Goal: Task Accomplishment & Management: Use online tool/utility

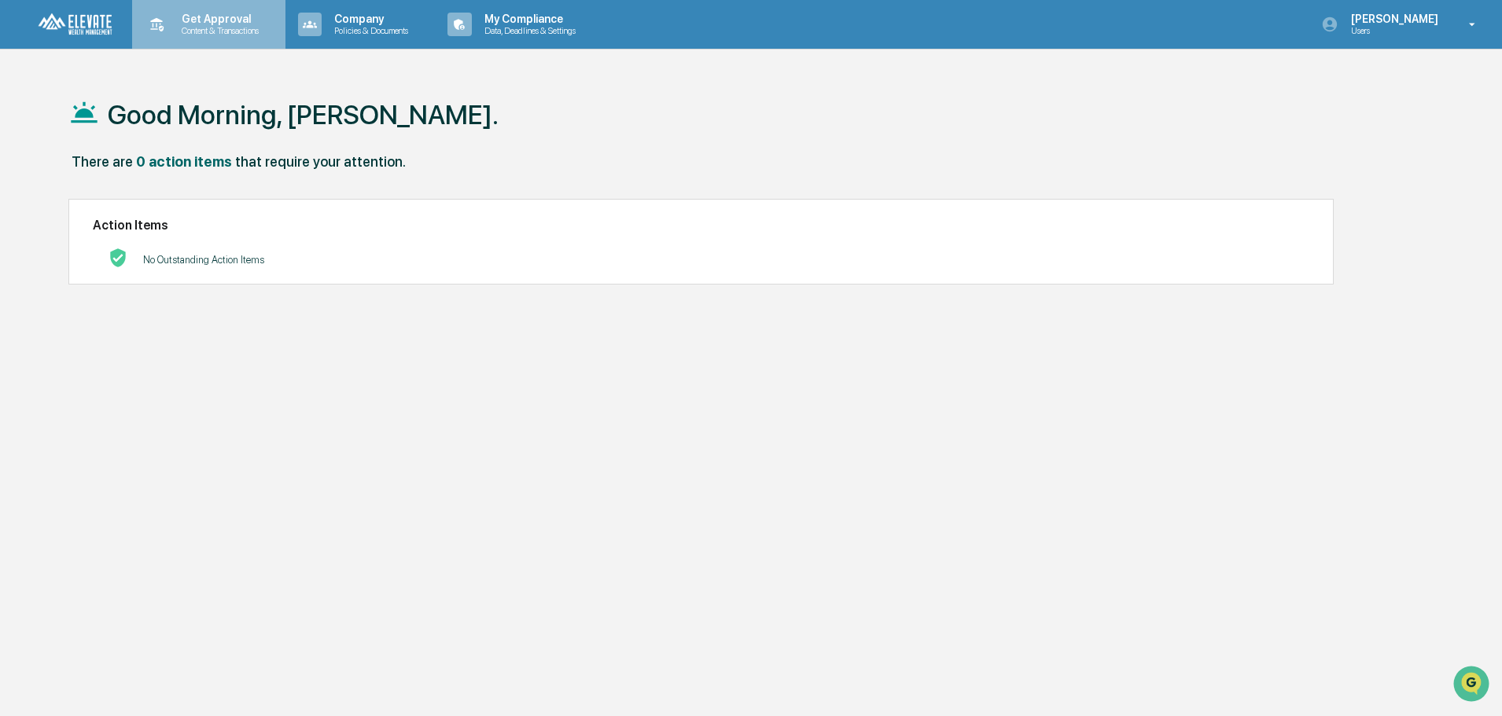
click at [209, 16] on p "Get Approval" at bounding box center [218, 19] width 98 height 13
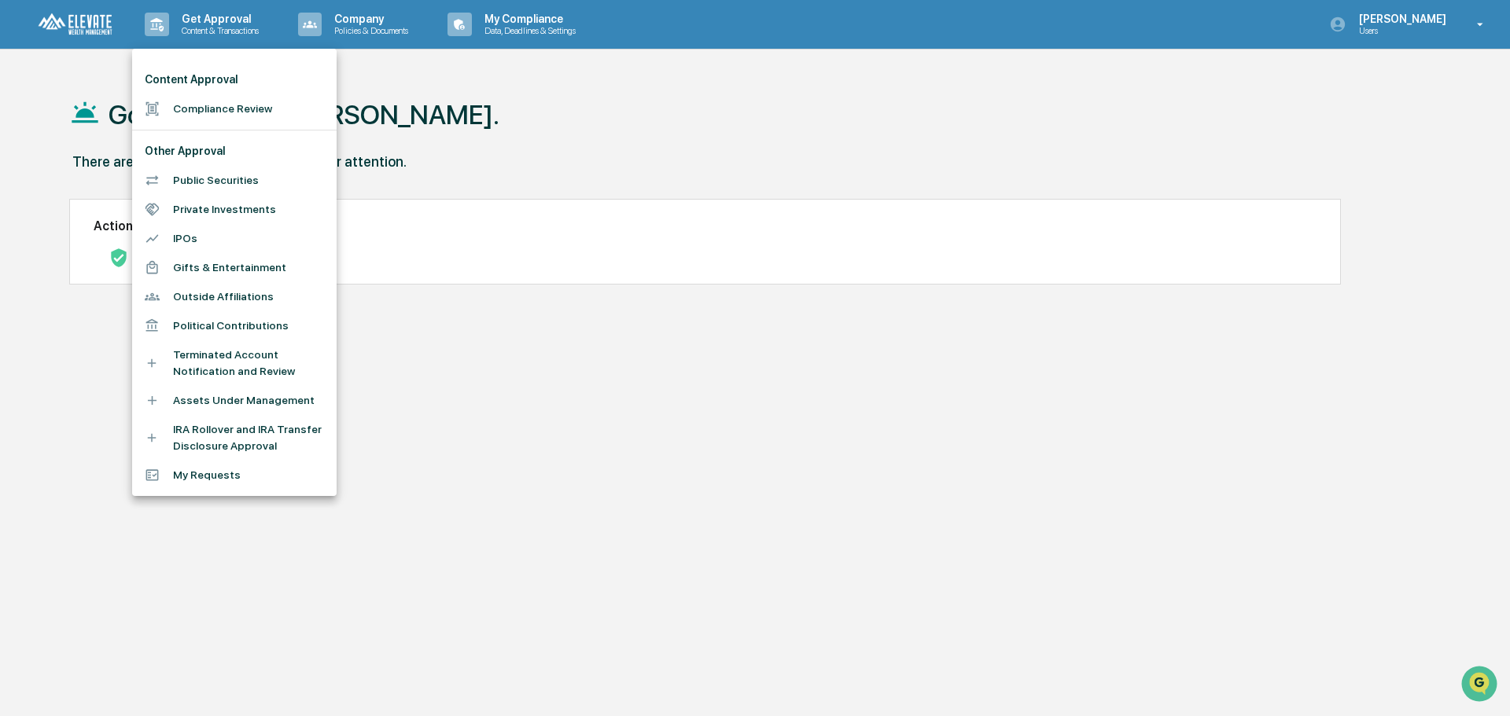
click at [173, 477] on li "My Requests" at bounding box center [234, 475] width 204 height 29
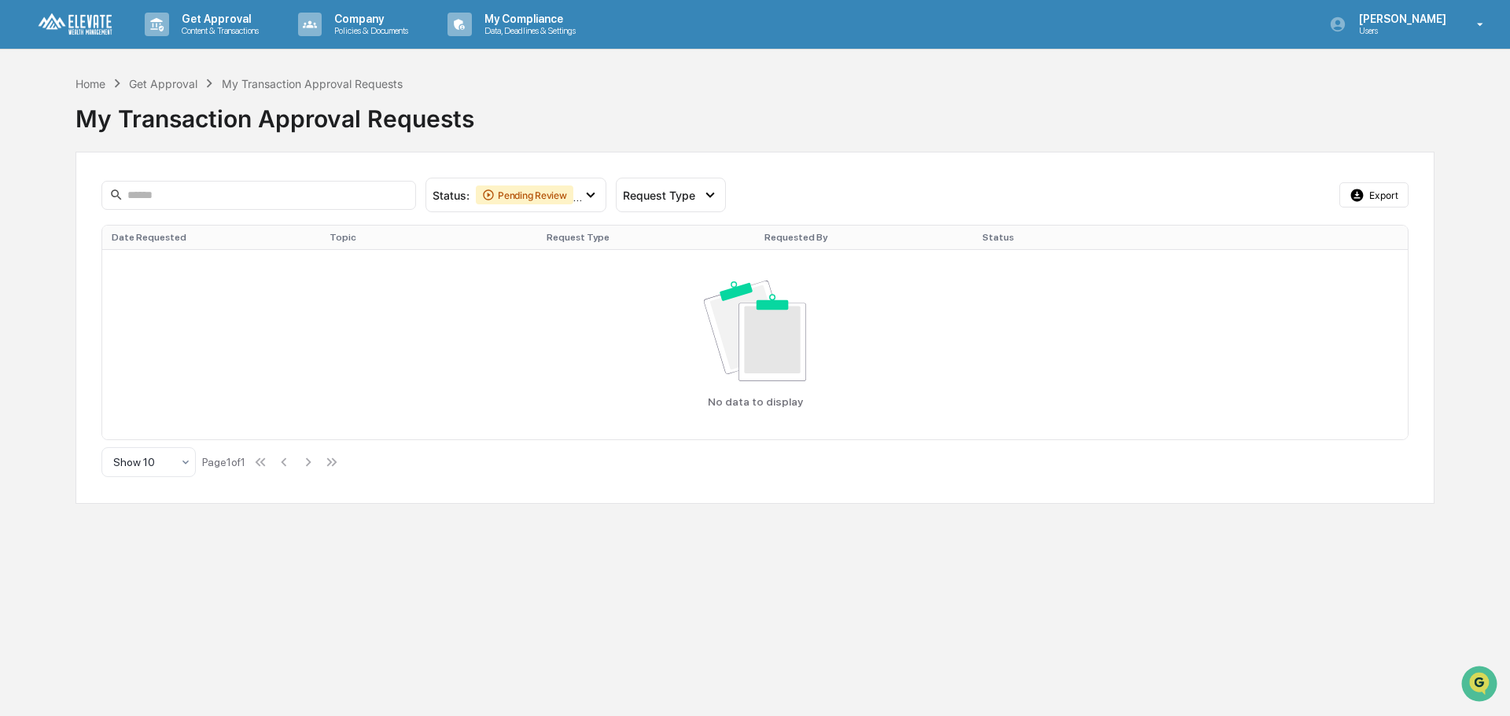
click at [184, 84] on div "Get Approval" at bounding box center [163, 83] width 68 height 13
click at [531, 27] on p "Data, Deadlines & Settings" at bounding box center [528, 30] width 112 height 11
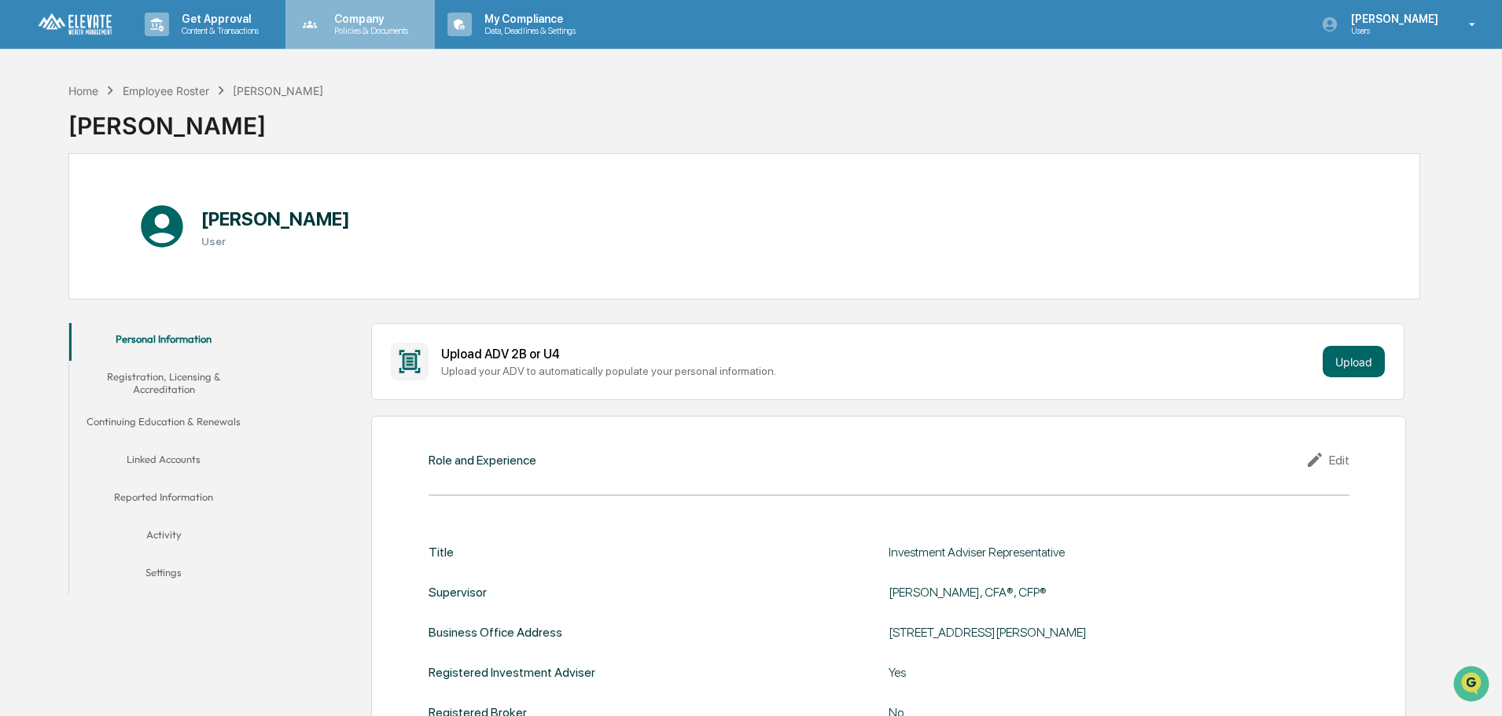
click at [398, 17] on p "Company" at bounding box center [369, 19] width 94 height 13
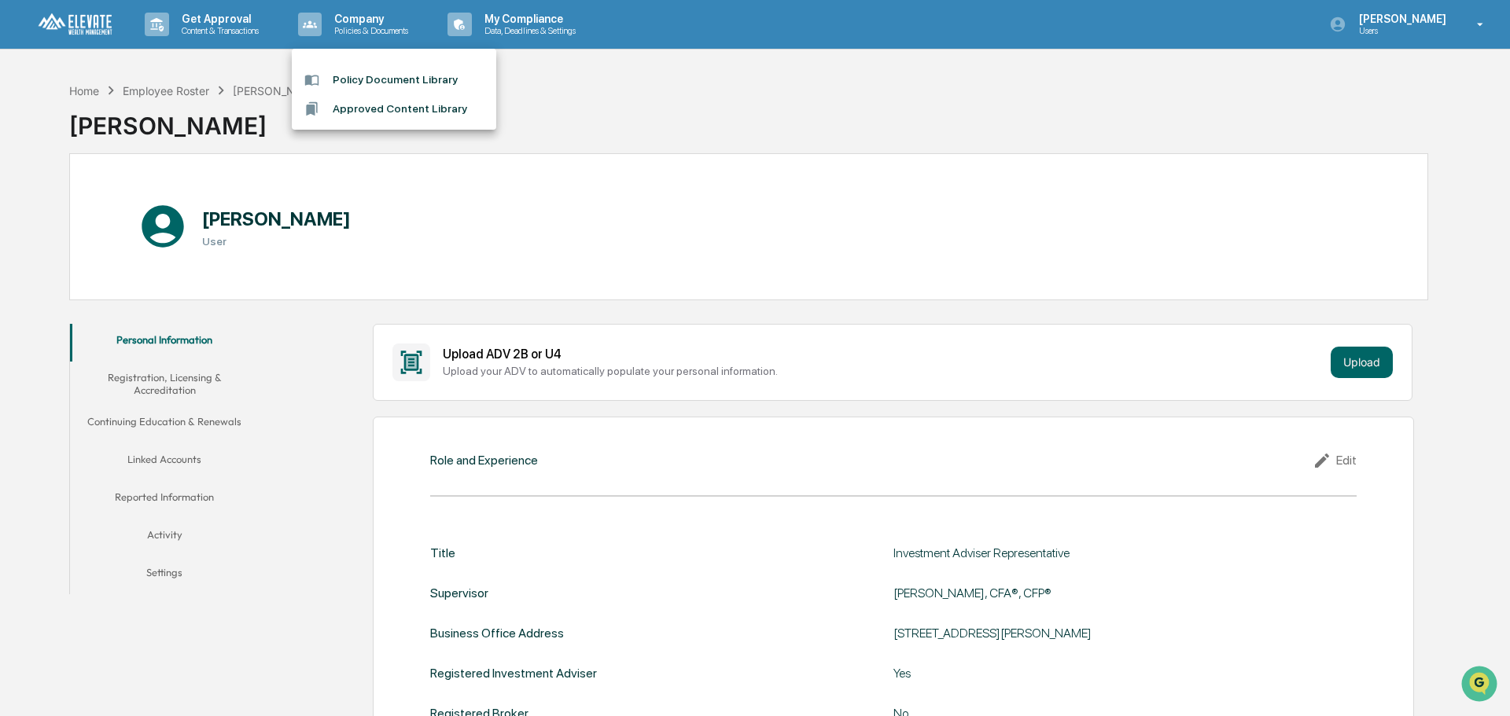
click at [230, 24] on div at bounding box center [755, 358] width 1510 height 716
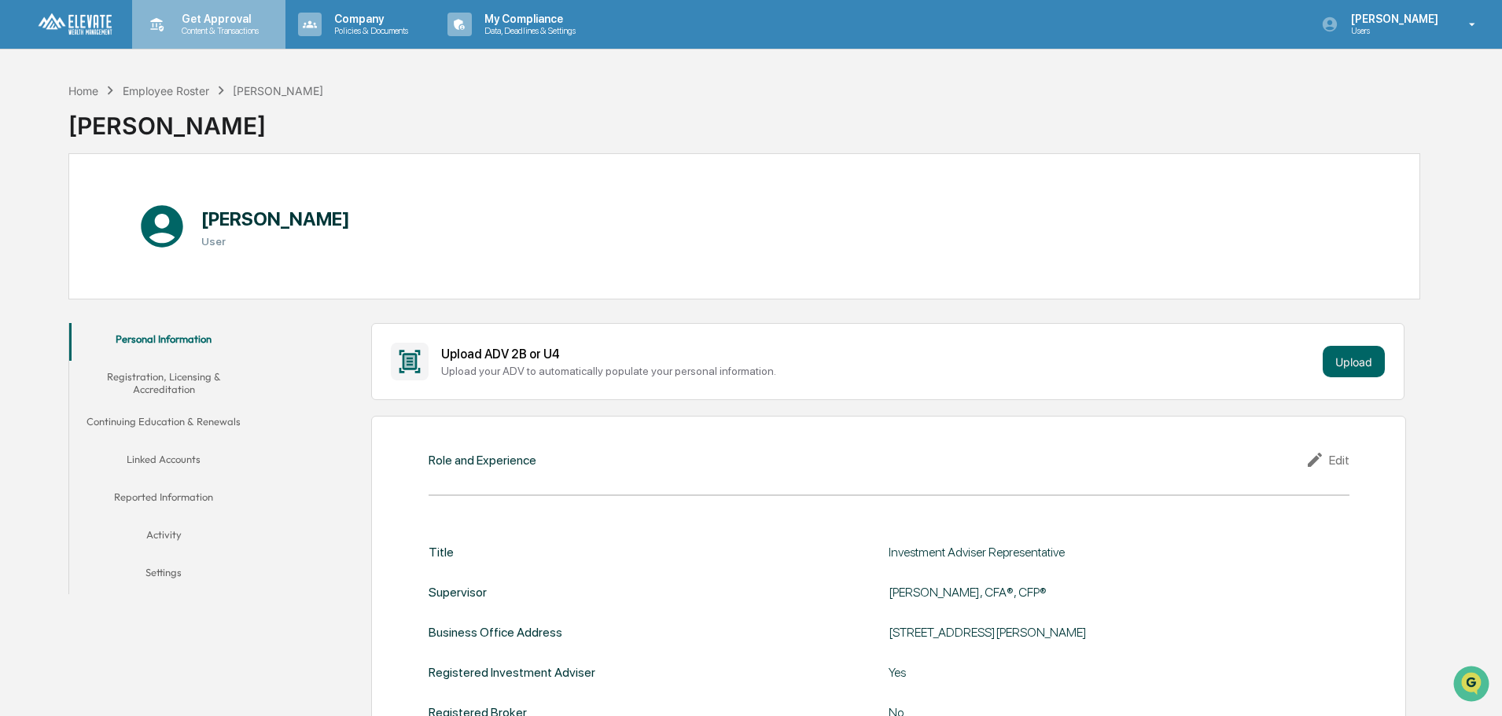
click at [223, 23] on p "Get Approval" at bounding box center [218, 19] width 98 height 13
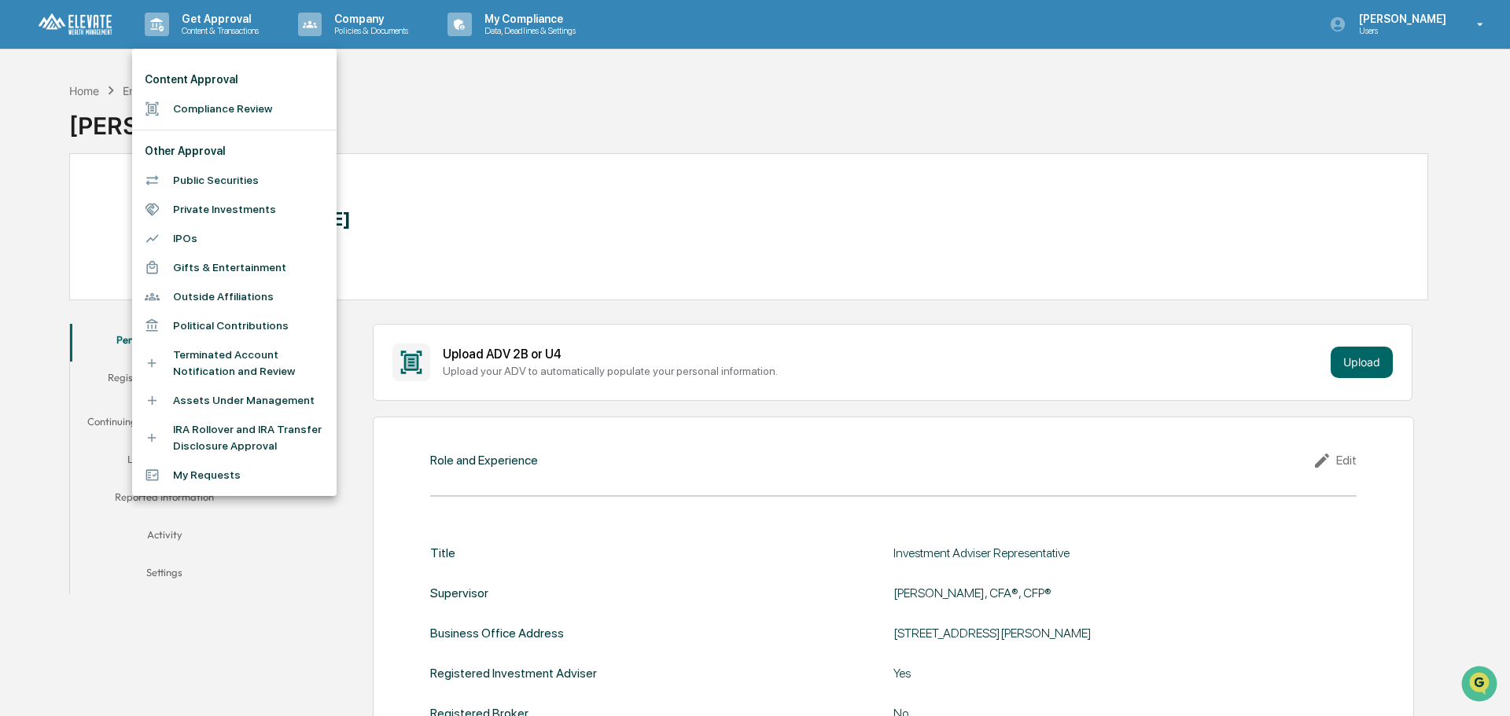
click at [211, 109] on li "Compliance Review" at bounding box center [234, 108] width 204 height 29
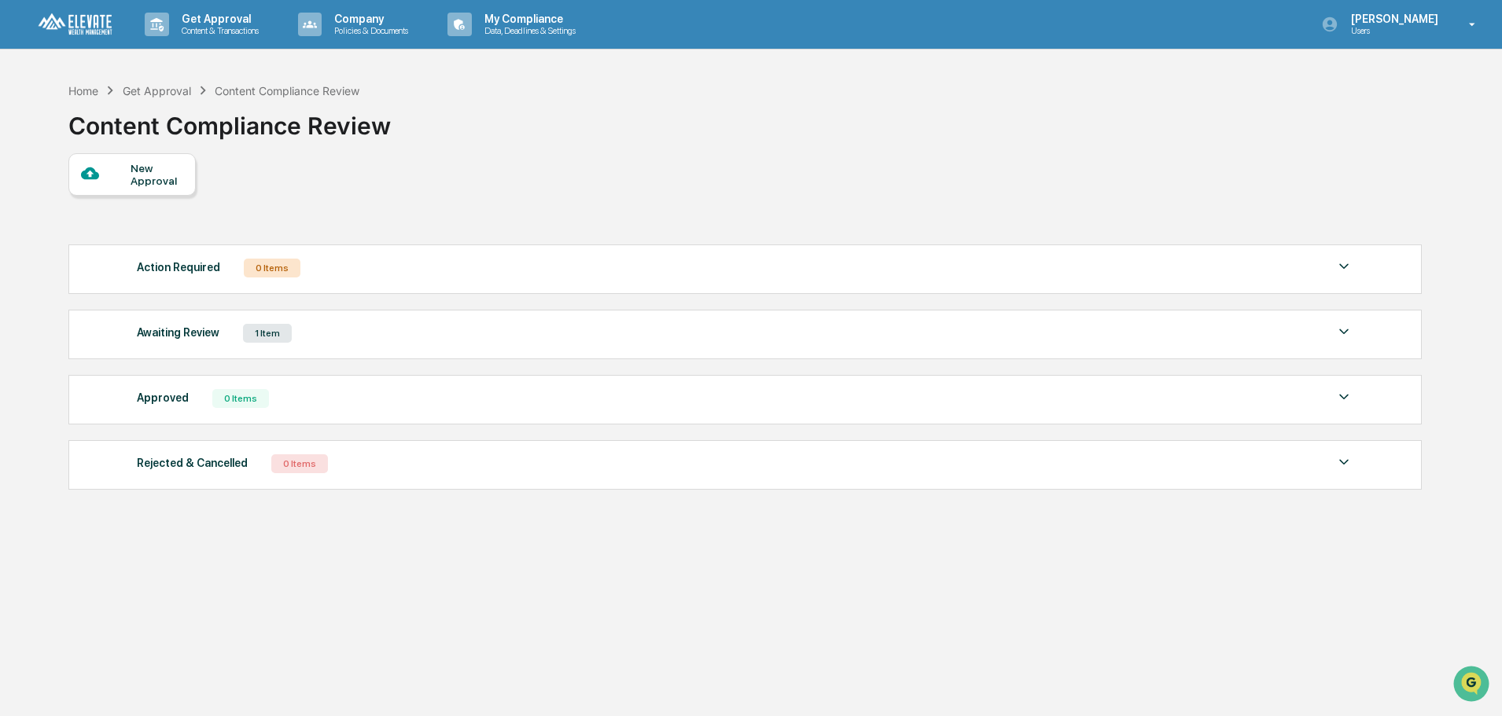
click at [353, 328] on div "Awaiting Review 1 Item" at bounding box center [745, 333] width 1217 height 22
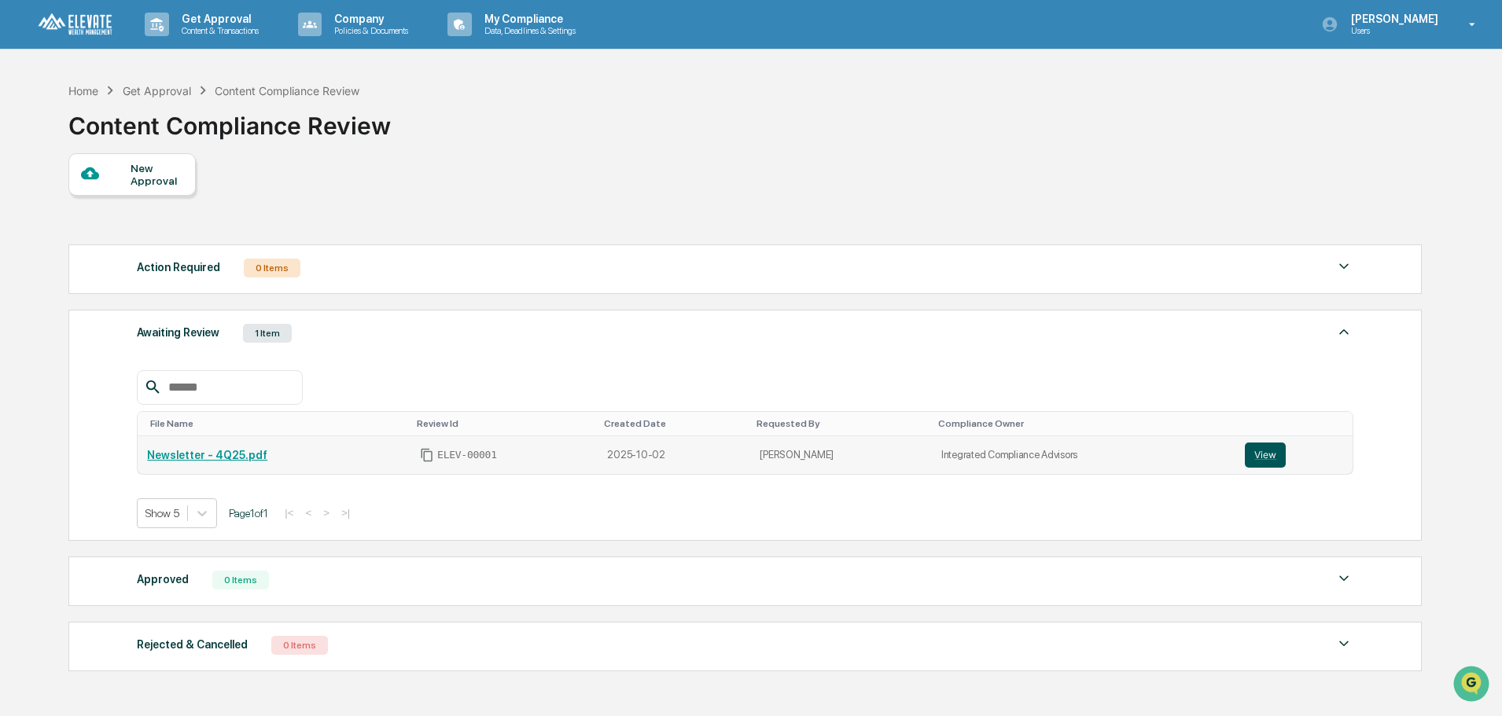
click at [1246, 456] on button "View" at bounding box center [1265, 455] width 41 height 25
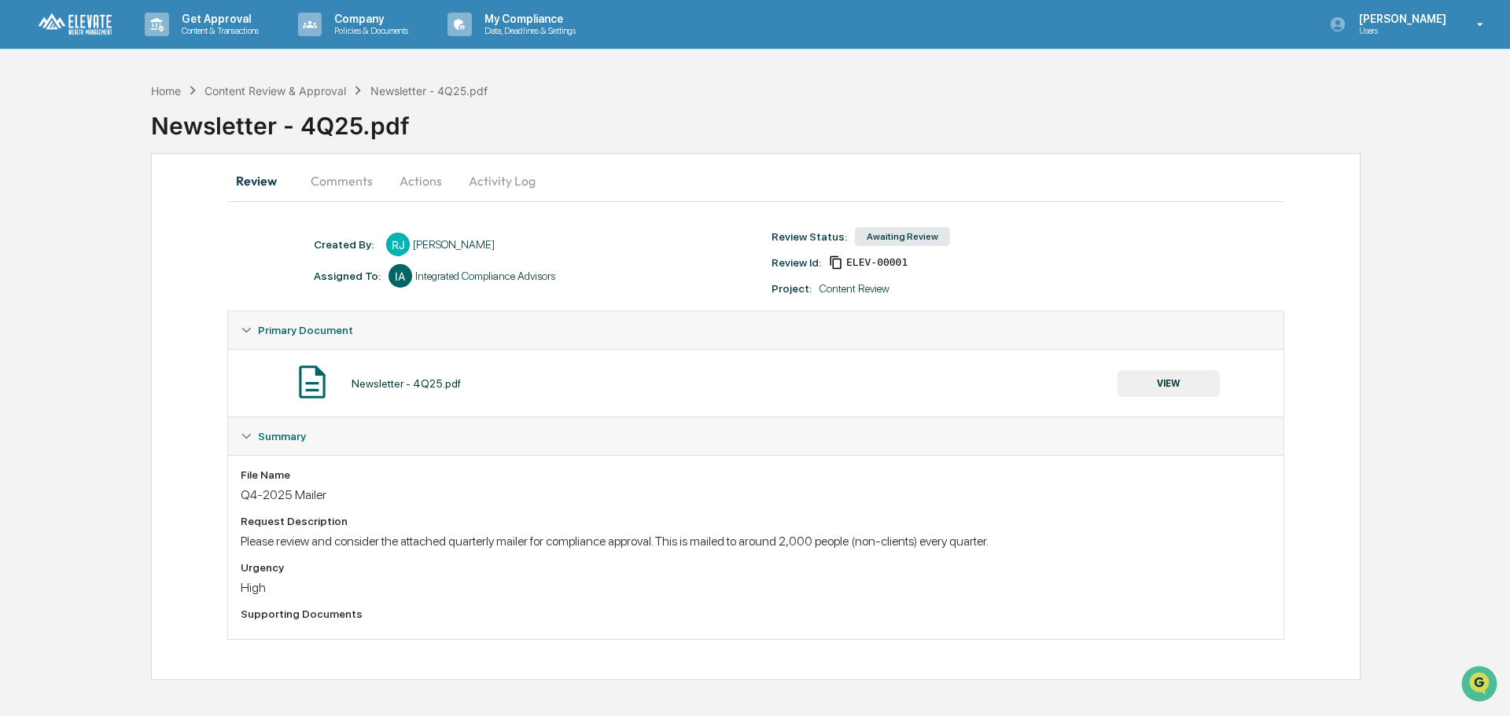
click at [342, 182] on button "Comments" at bounding box center [341, 181] width 87 height 38
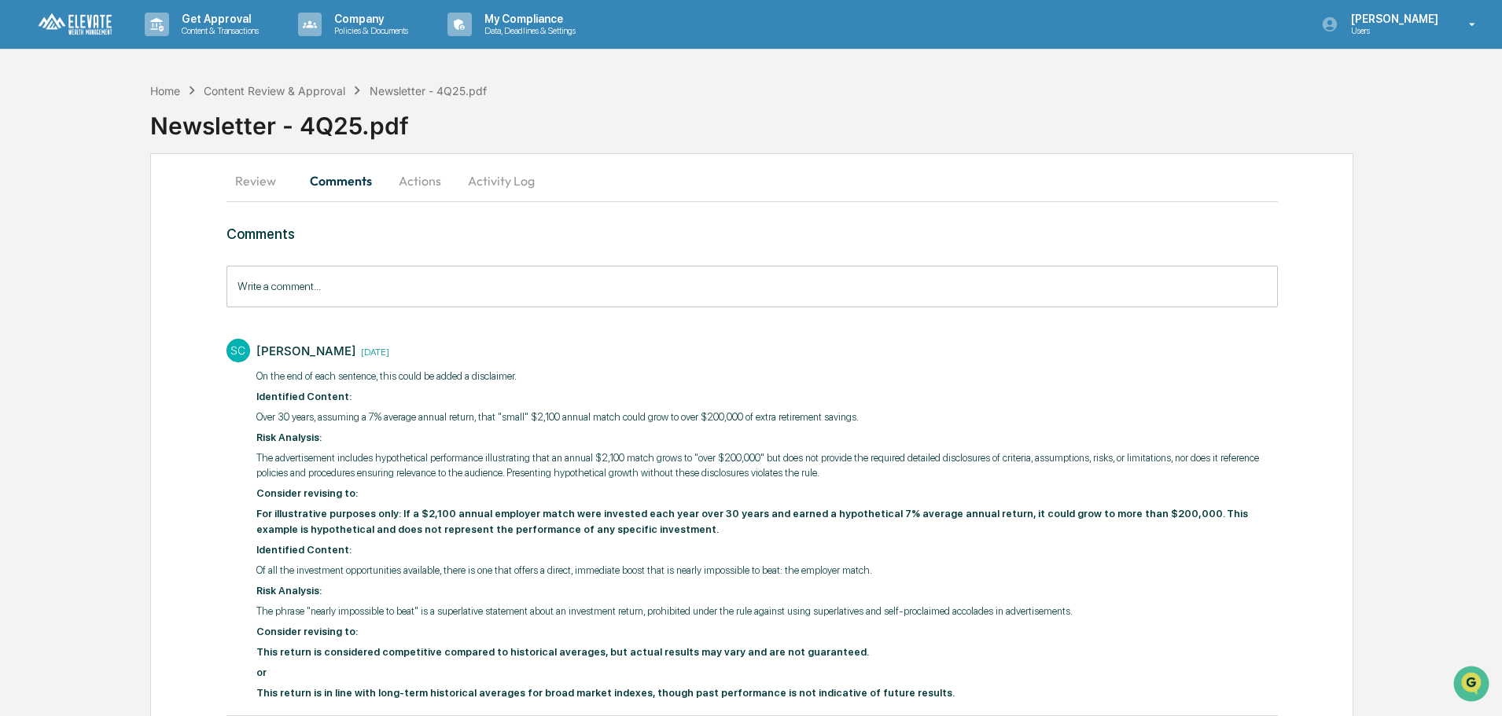
click at [464, 288] on input "Write a comment..." at bounding box center [751, 287] width 1051 height 42
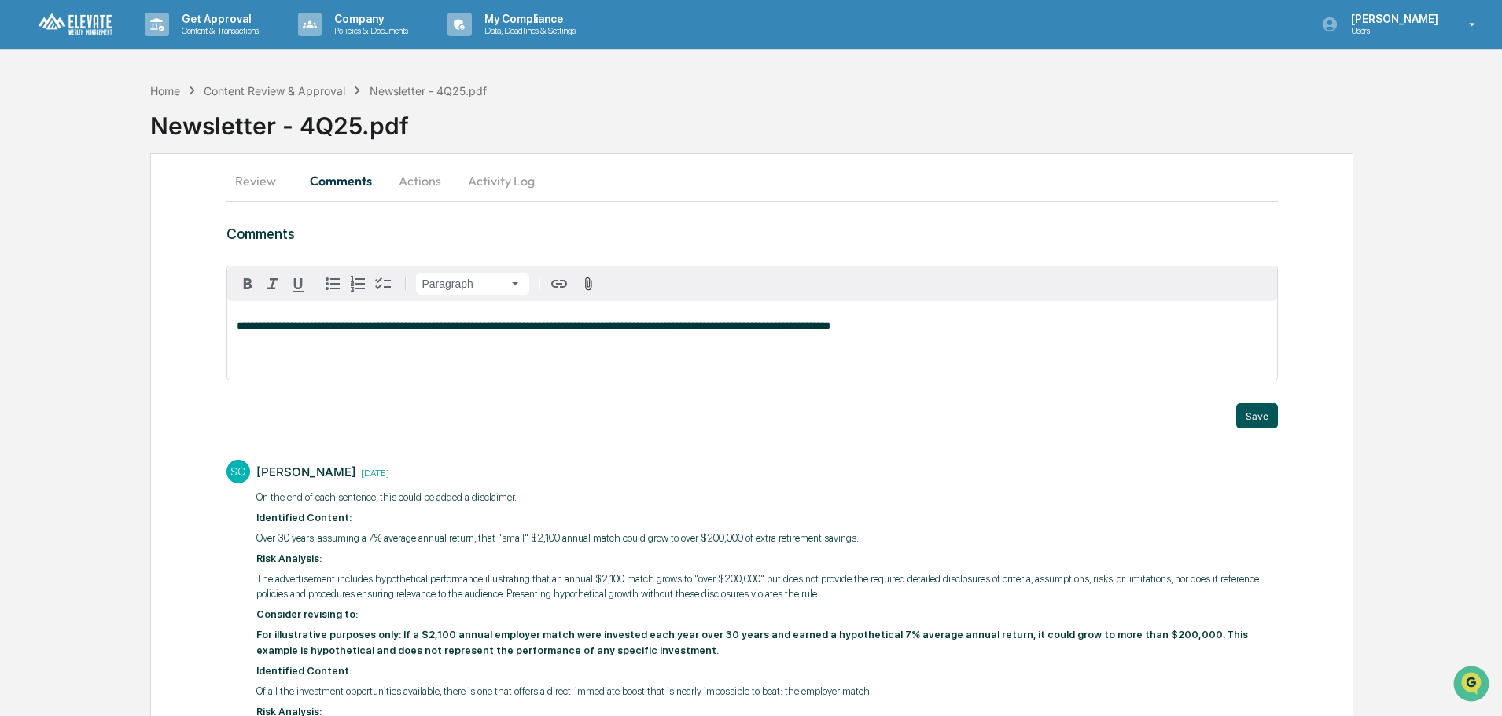
click at [1261, 414] on button "Save" at bounding box center [1257, 415] width 42 height 25
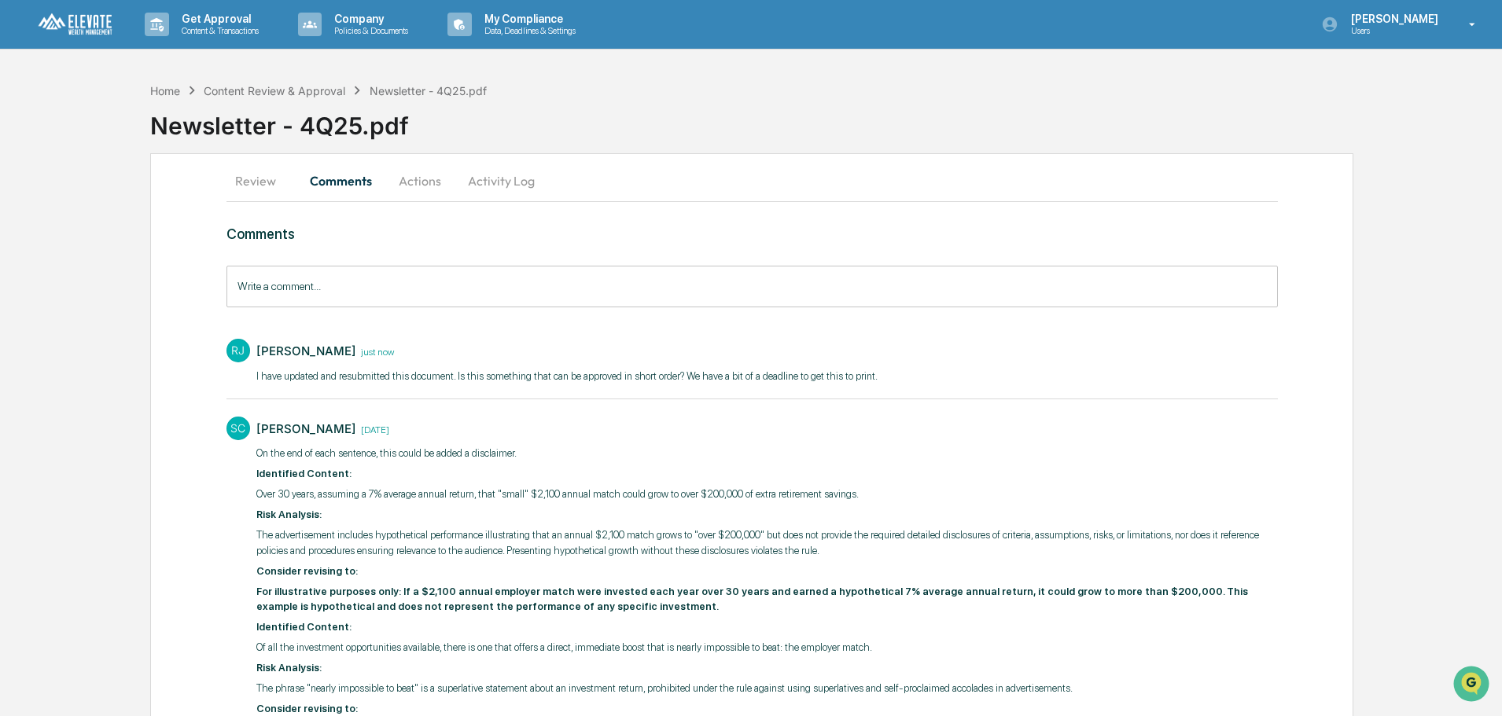
click at [496, 175] on button "Activity Log" at bounding box center [501, 181] width 92 height 38
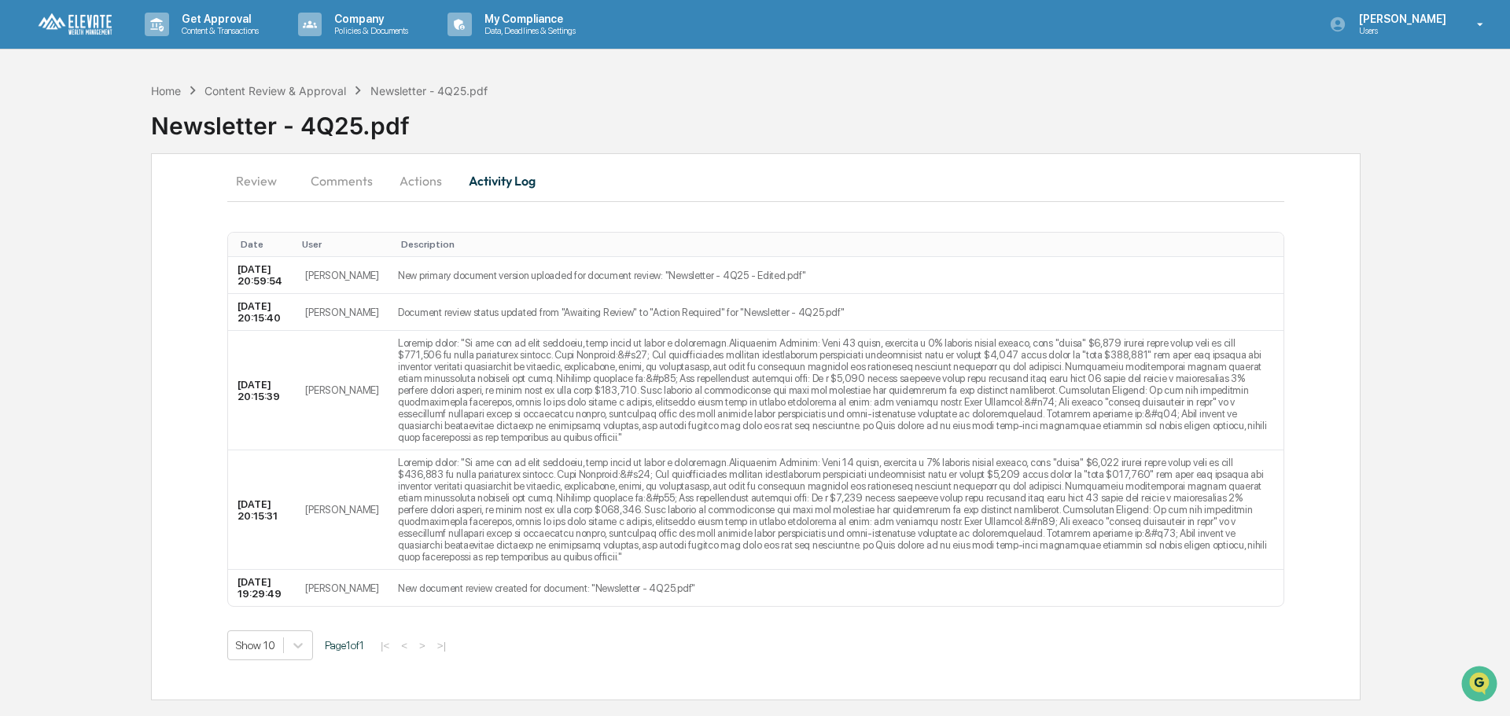
click at [249, 184] on button "Review" at bounding box center [262, 181] width 71 height 38
